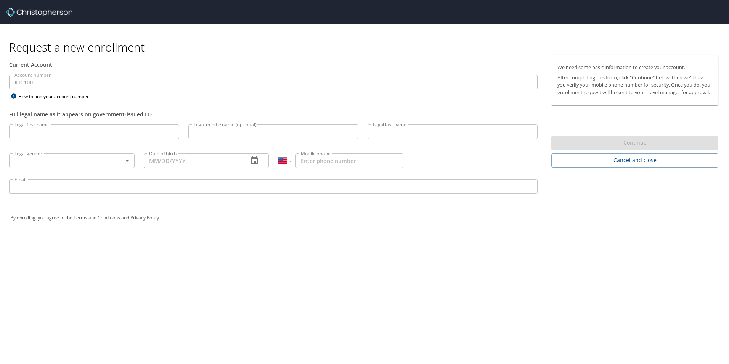
select select "US"
click at [85, 129] on input "Legal first name" at bounding box center [94, 131] width 170 height 14
type input "[PERSON_NAME]"
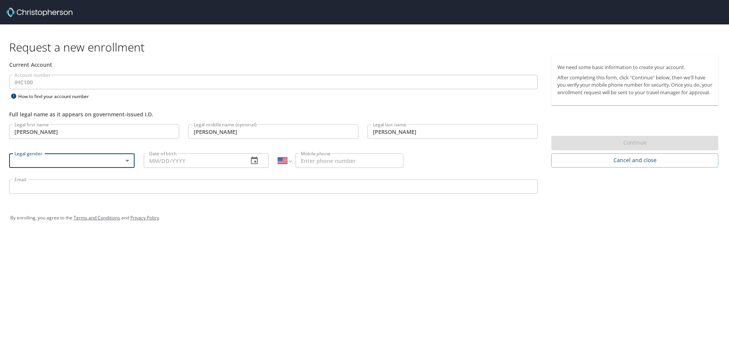
click at [120, 155] on body "Request a new enrollment Current Account Account number IHC100 Account number H…" at bounding box center [364, 182] width 729 height 364
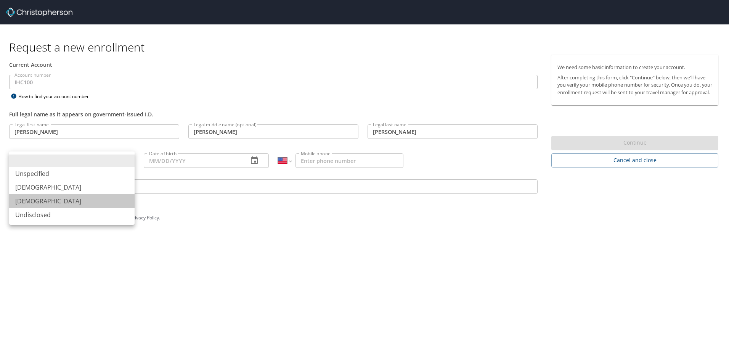
click at [112, 200] on li "[DEMOGRAPHIC_DATA]" at bounding box center [71, 201] width 125 height 14
type input "[DEMOGRAPHIC_DATA]"
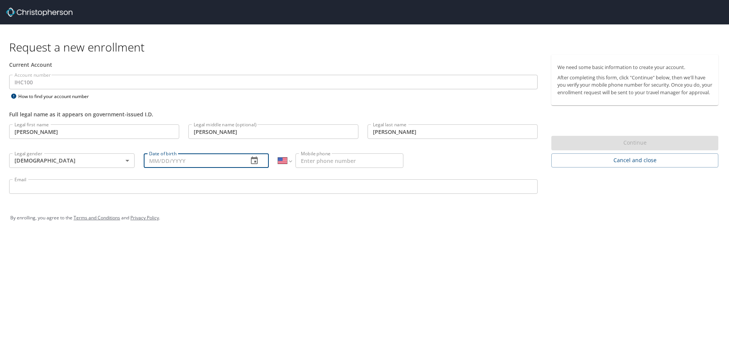
click at [170, 165] on input "Date of birth" at bounding box center [193, 160] width 99 height 14
type input "[DATE]"
click at [310, 167] on input "Mobile phone" at bounding box center [349, 160] width 108 height 14
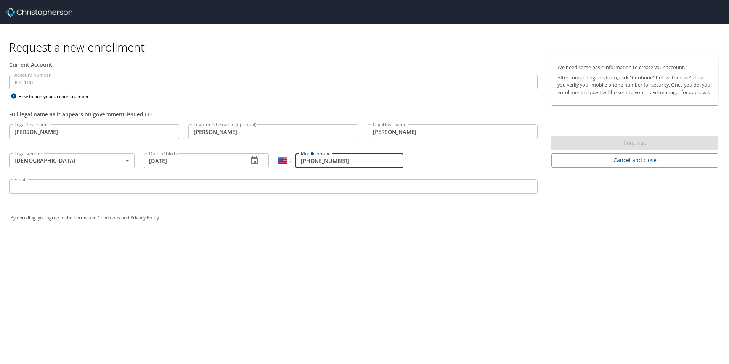
type input "[PHONE_NUMBER]"
click at [269, 178] on div "Email Email" at bounding box center [273, 188] width 537 height 26
click at [265, 191] on input "Email" at bounding box center [273, 186] width 528 height 14
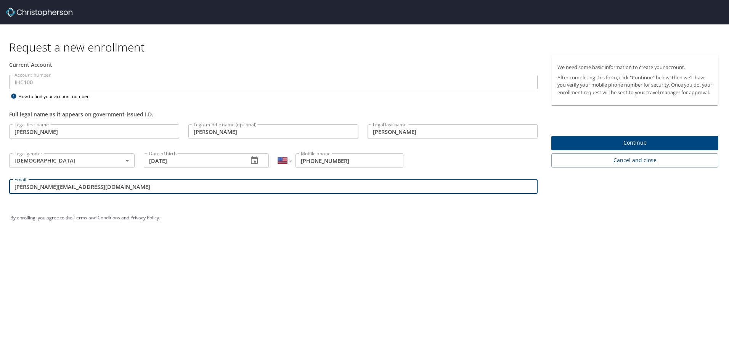
type input "[PERSON_NAME][EMAIL_ADDRESS][DOMAIN_NAME]"
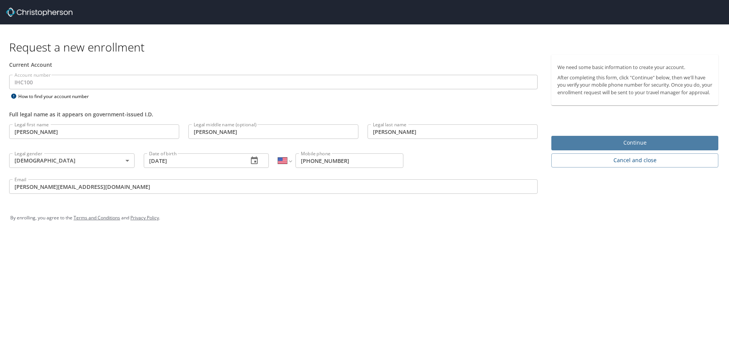
click at [584, 146] on span "Continue" at bounding box center [634, 143] width 155 height 10
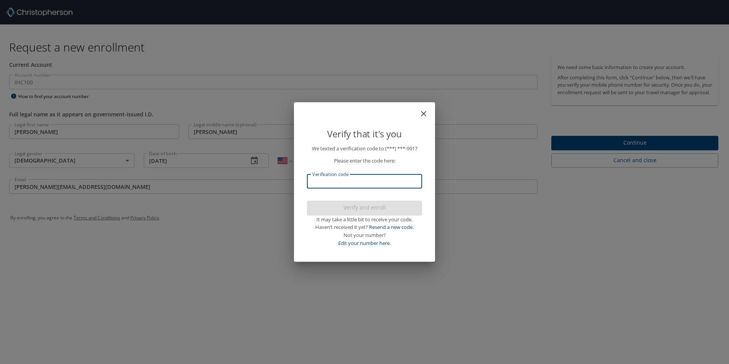
click at [396, 187] on input "Verification code" at bounding box center [364, 181] width 115 height 14
type input "867906"
click at [385, 208] on span "Verify and enroll" at bounding box center [364, 208] width 103 height 10
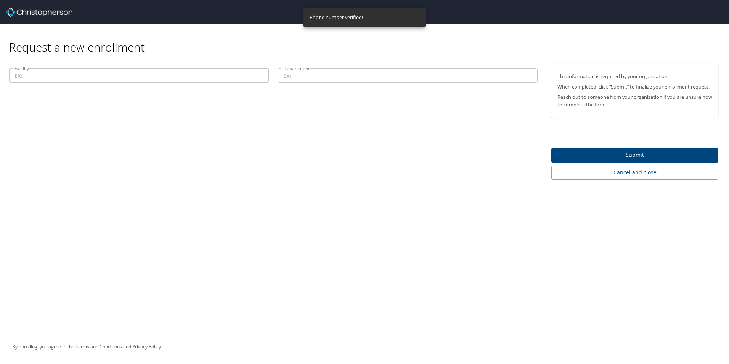
click at [228, 76] on input "Facility" at bounding box center [139, 75] width 260 height 14
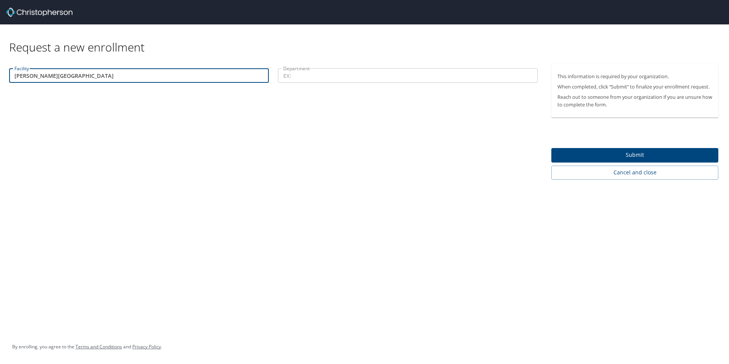
type input "[PERSON_NAME][GEOGRAPHIC_DATA]"
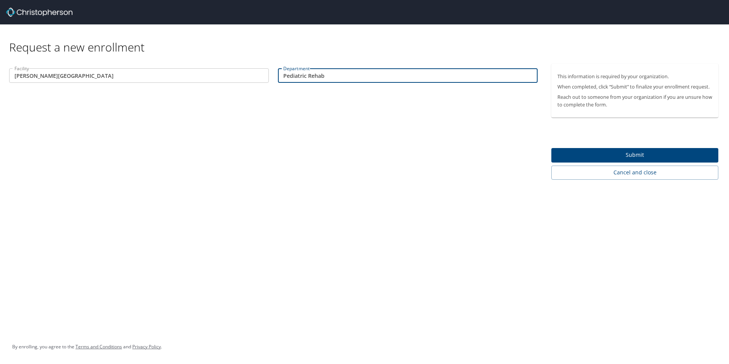
type input "Pediatric Rehab"
click at [568, 149] on button "Submit" at bounding box center [634, 155] width 167 height 15
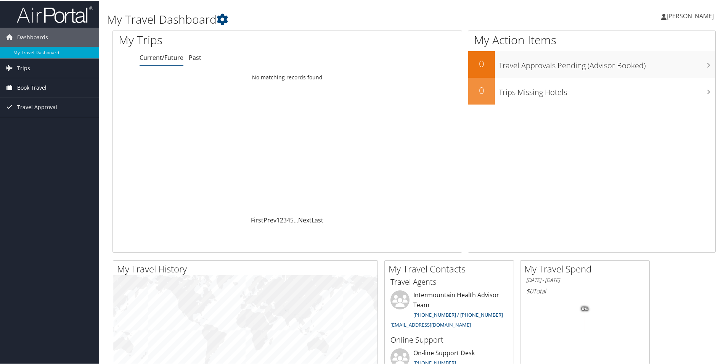
click at [43, 88] on span "Book Travel" at bounding box center [31, 86] width 29 height 19
click at [43, 125] on link "Book/Manage Online Trips" at bounding box center [49, 124] width 99 height 11
